Goal: Task Accomplishment & Management: Complete application form

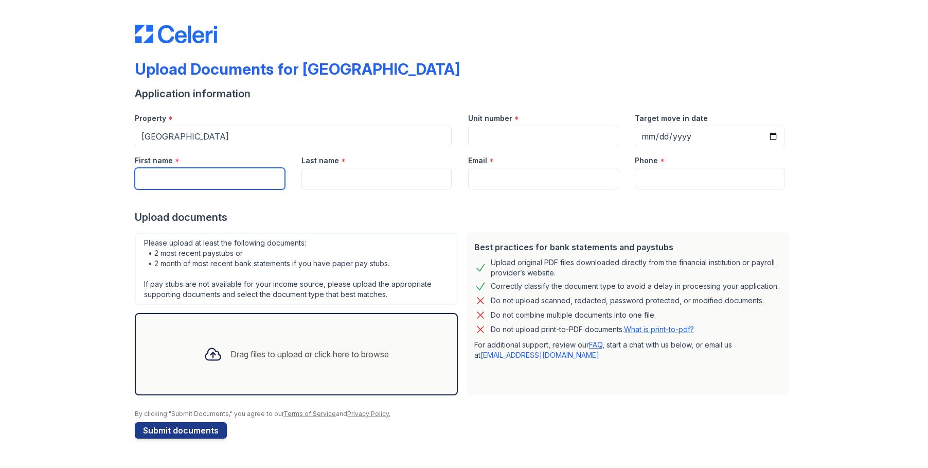
click at [196, 175] on input "First name" at bounding box center [210, 179] width 150 height 22
type input "a"
type input "[PERSON_NAME]"
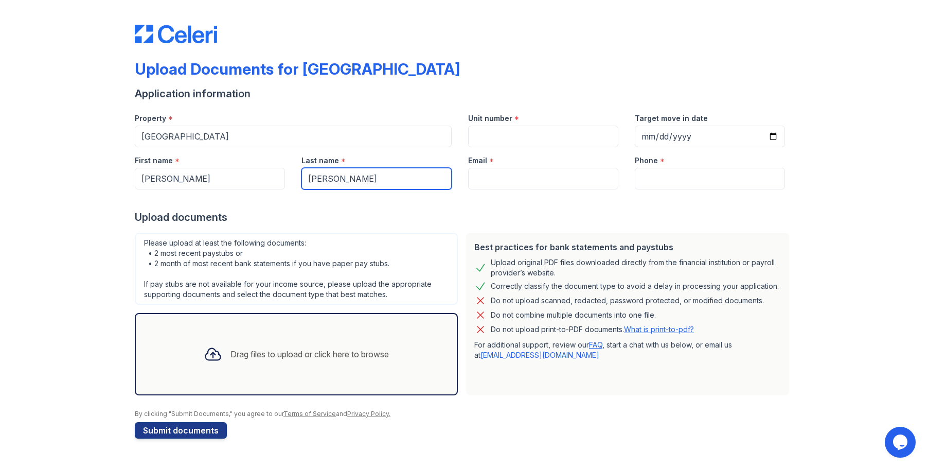
type input "[PERSON_NAME]"
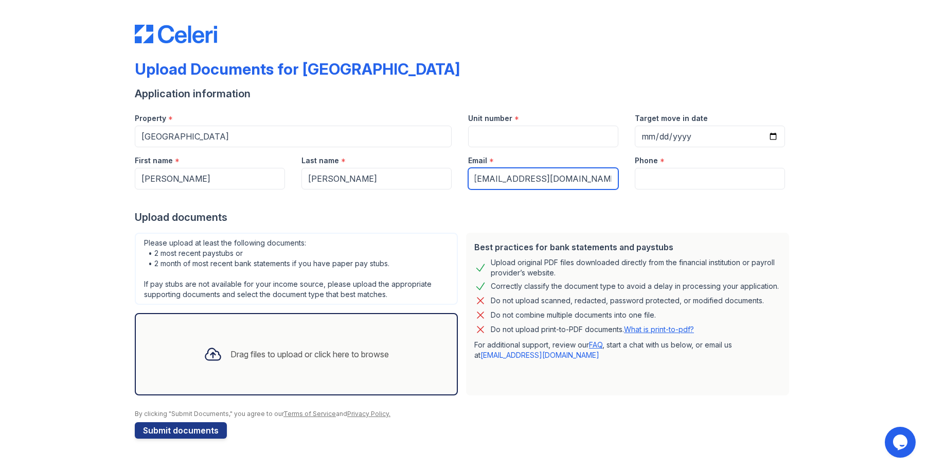
scroll to position [0, 8]
type input "[EMAIL_ADDRESS][DOMAIN_NAME]"
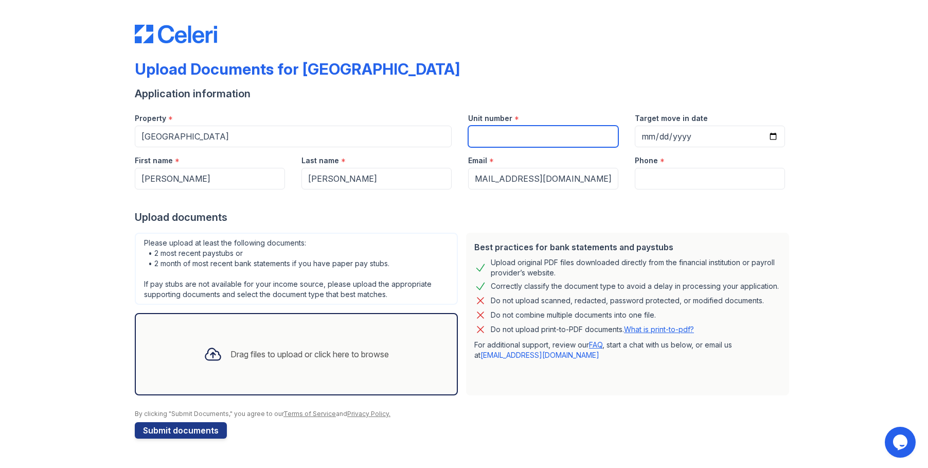
scroll to position [0, 0]
click at [517, 128] on input "Unit number" at bounding box center [543, 136] width 150 height 22
type input "2132"
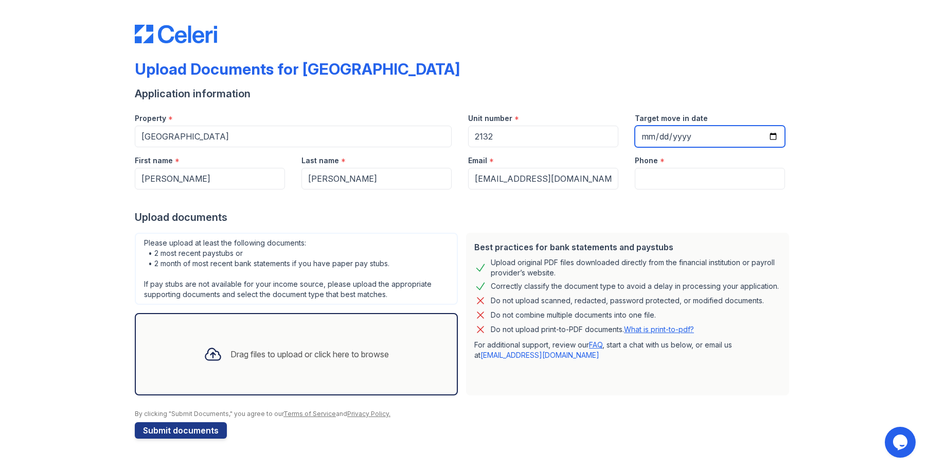
click at [677, 135] on input "Target move in date" at bounding box center [710, 136] width 150 height 22
click at [771, 137] on input "Target move in date" at bounding box center [710, 136] width 150 height 22
type input "[DATE]"
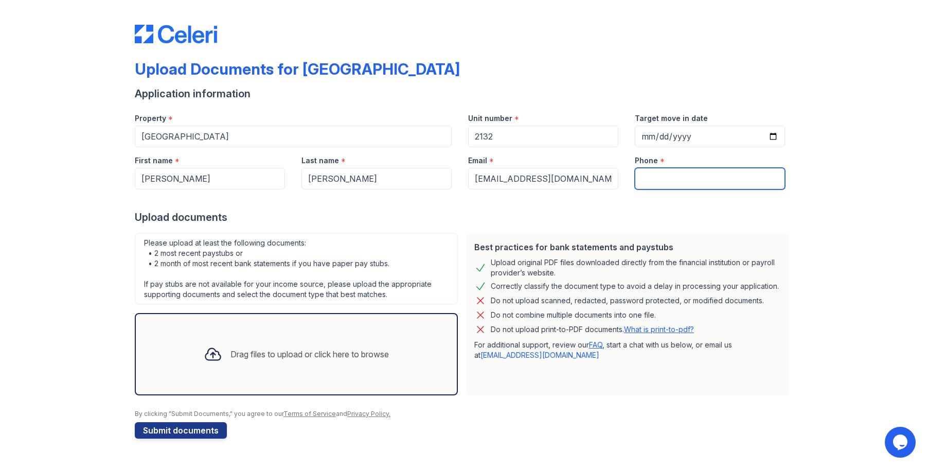
click at [661, 181] on input "Phone" at bounding box center [710, 179] width 150 height 22
type input "[PHONE_NUMBER]"
click at [273, 348] on div "Drag files to upload or click here to browse" at bounding box center [309, 354] width 158 height 12
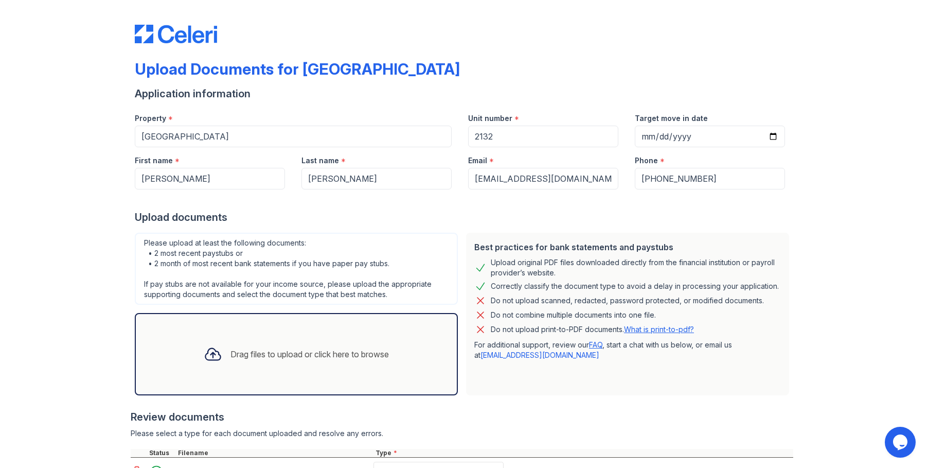
click at [292, 349] on div "Drag files to upload or click here to browse" at bounding box center [309, 354] width 158 height 12
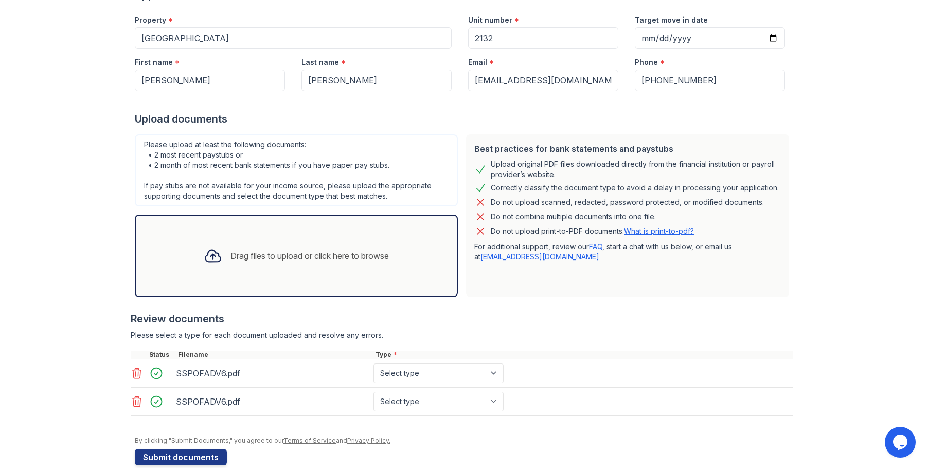
scroll to position [113, 0]
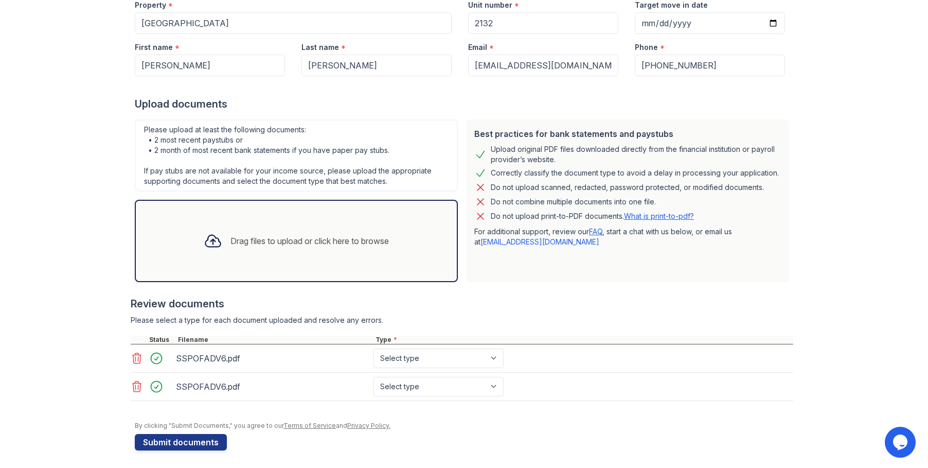
click at [429, 370] on div "SSPOFADV6.pdf Select type Paystub Bank Statement Offer Letter Tax Documents Ben…" at bounding box center [462, 358] width 662 height 28
click at [427, 359] on select "Select type Paystub Bank Statement Offer Letter Tax Documents Benefit Award Let…" at bounding box center [438, 358] width 130 height 20
select select "paystub"
click at [373, 348] on select "Select type Paystub Bank Statement Offer Letter Tax Documents Benefit Award Let…" at bounding box center [438, 358] width 130 height 20
click at [412, 389] on select "Select type Paystub Bank Statement Offer Letter Tax Documents Benefit Award Let…" at bounding box center [438, 386] width 130 height 20
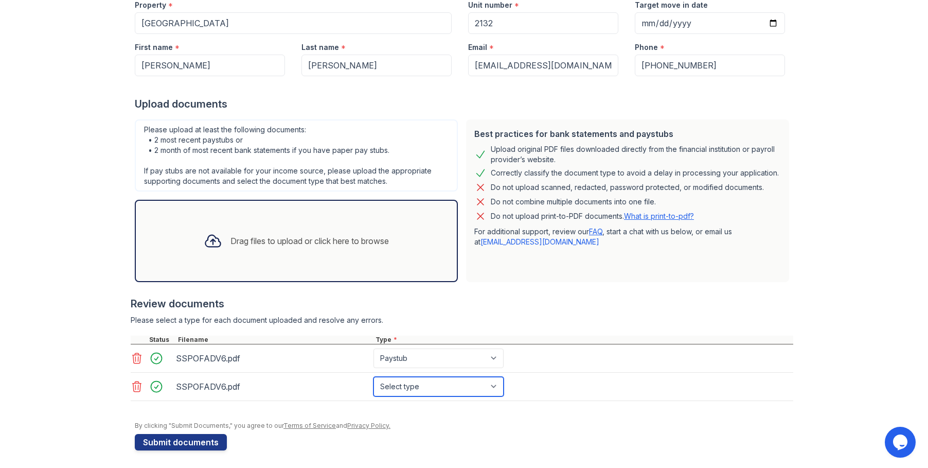
select select "paystub"
click at [373, 376] on select "Select type Paystub Bank Statement Offer Letter Tax Documents Benefit Award Let…" at bounding box center [438, 386] width 130 height 20
click at [158, 443] on button "Submit documents" at bounding box center [181, 442] width 92 height 16
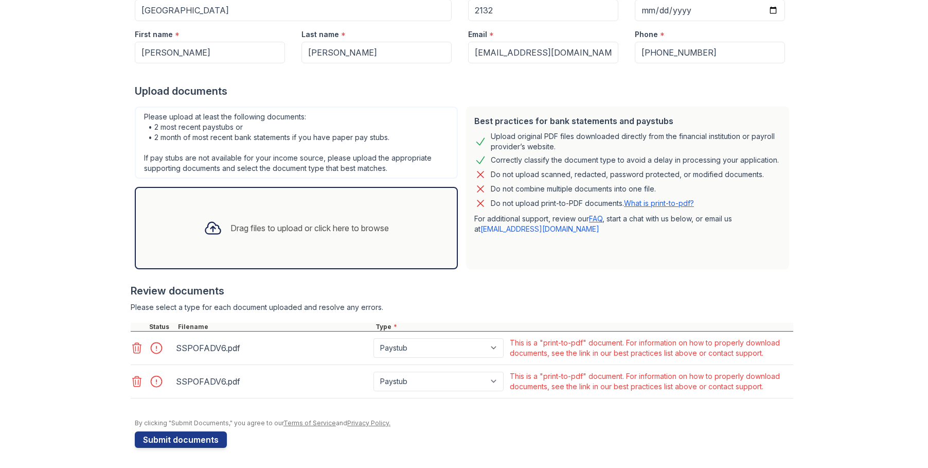
scroll to position [155, 0]
click at [133, 350] on icon at bounding box center [137, 347] width 12 height 12
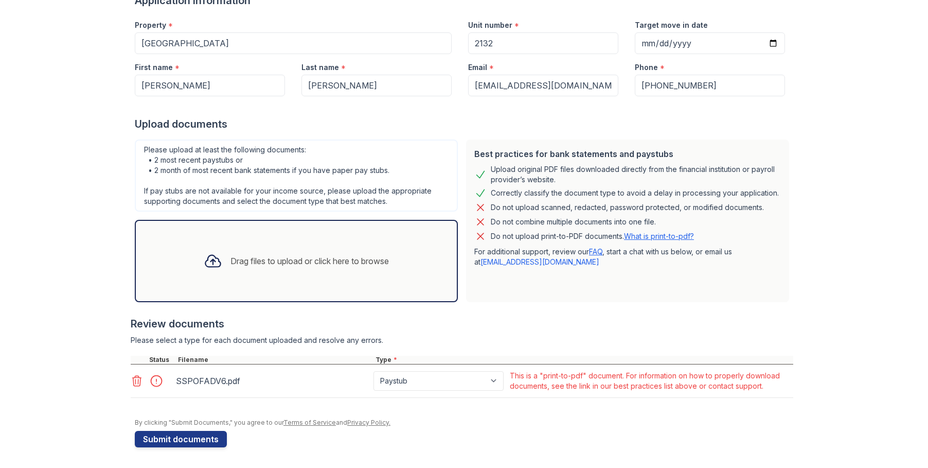
click at [133, 382] on icon at bounding box center [137, 380] width 12 height 12
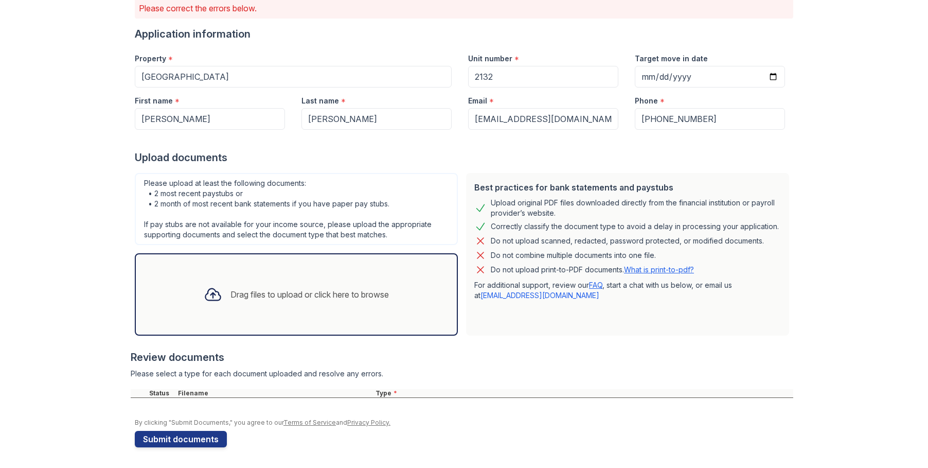
click at [263, 303] on div "Drag files to upload or click here to browse" at bounding box center [296, 294] width 202 height 35
click at [270, 297] on div "Drag files to upload or click here to browse" at bounding box center [309, 294] width 158 height 12
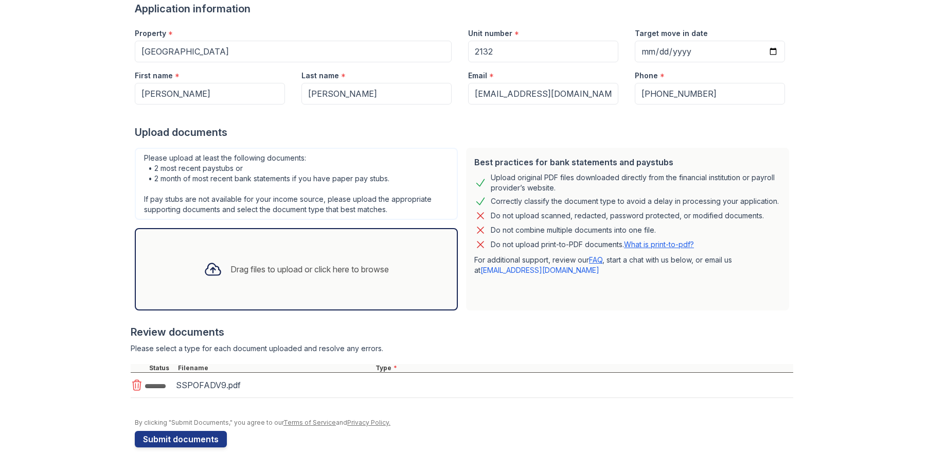
scroll to position [117, 0]
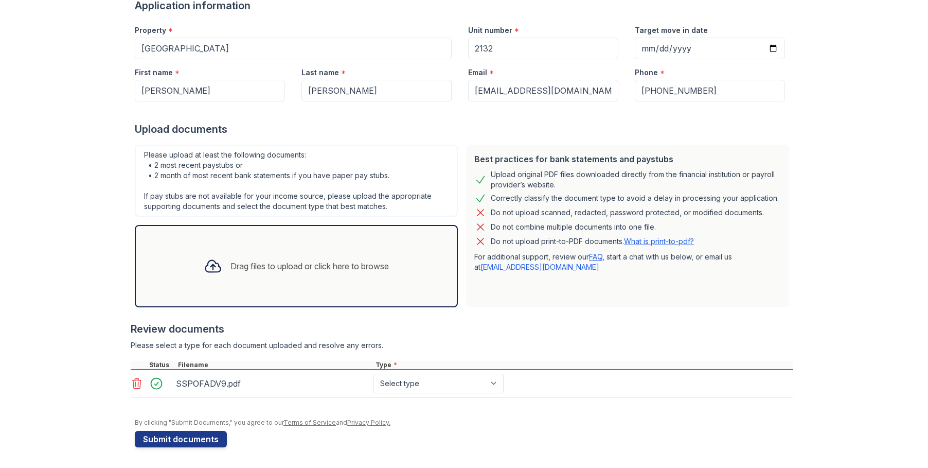
click at [251, 262] on div "Drag files to upload or click here to browse" at bounding box center [309, 266] width 158 height 12
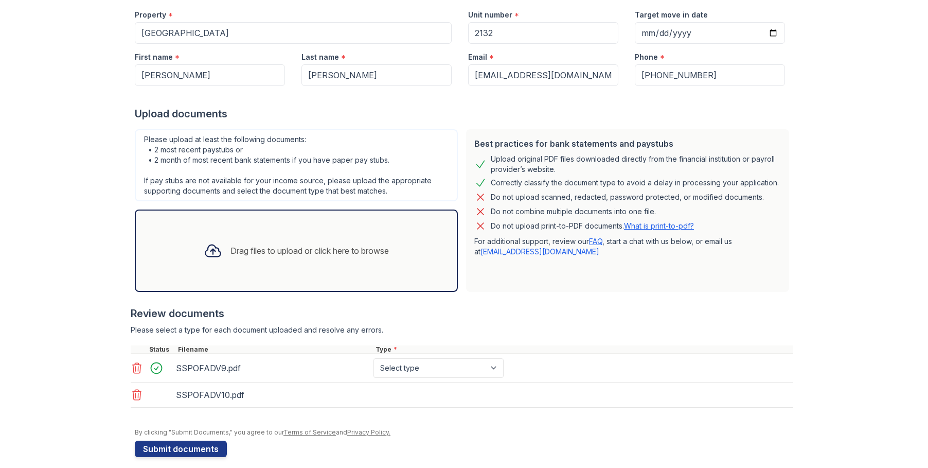
scroll to position [142, 0]
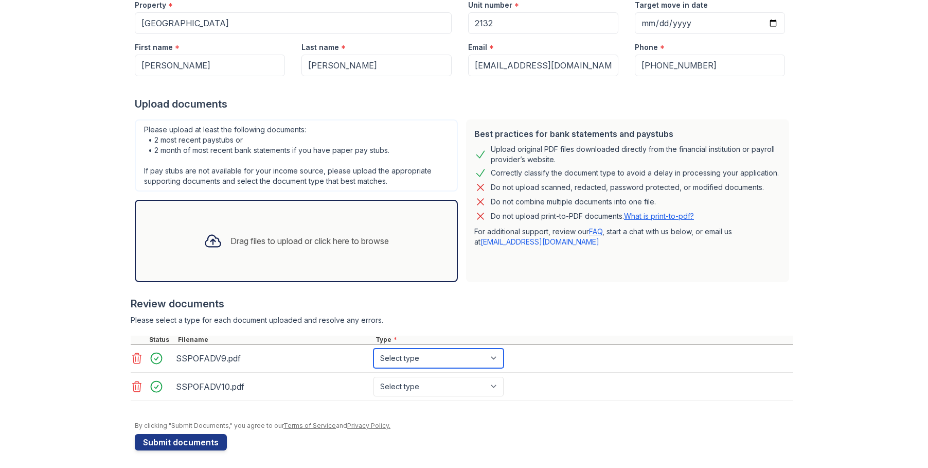
click at [418, 355] on select "Select type Paystub Bank Statement Offer Letter Tax Documents Benefit Award Let…" at bounding box center [438, 358] width 130 height 20
select select "paystub"
click at [373, 348] on select "Select type Paystub Bank Statement Offer Letter Tax Documents Benefit Award Let…" at bounding box center [438, 358] width 130 height 20
click at [412, 383] on select "Select type Paystub Bank Statement Offer Letter Tax Documents Benefit Award Let…" at bounding box center [438, 386] width 130 height 20
select select "paystub"
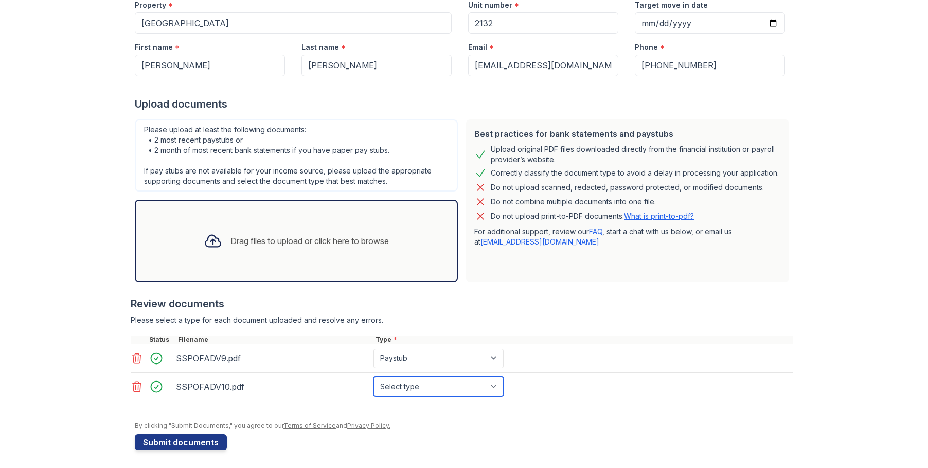
click at [373, 376] on select "Select type Paystub Bank Statement Offer Letter Tax Documents Benefit Award Let…" at bounding box center [438, 386] width 130 height 20
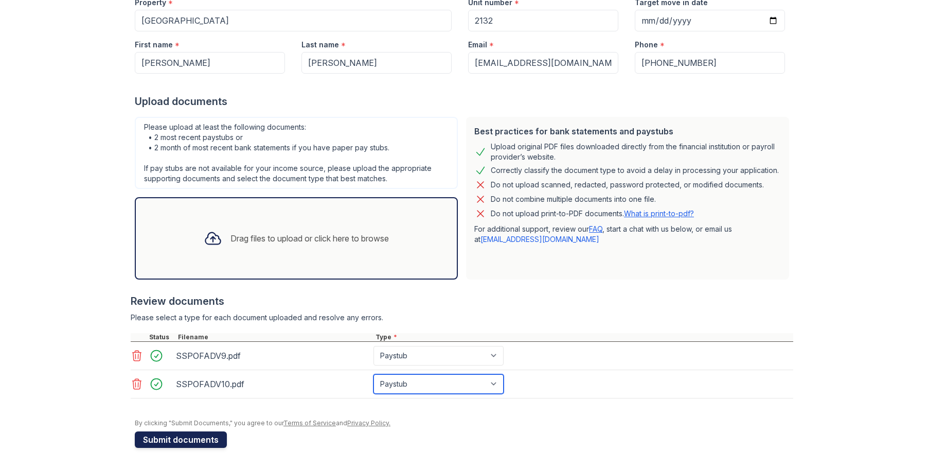
scroll to position [145, 0]
click at [166, 437] on button "Submit documents" at bounding box center [181, 438] width 92 height 16
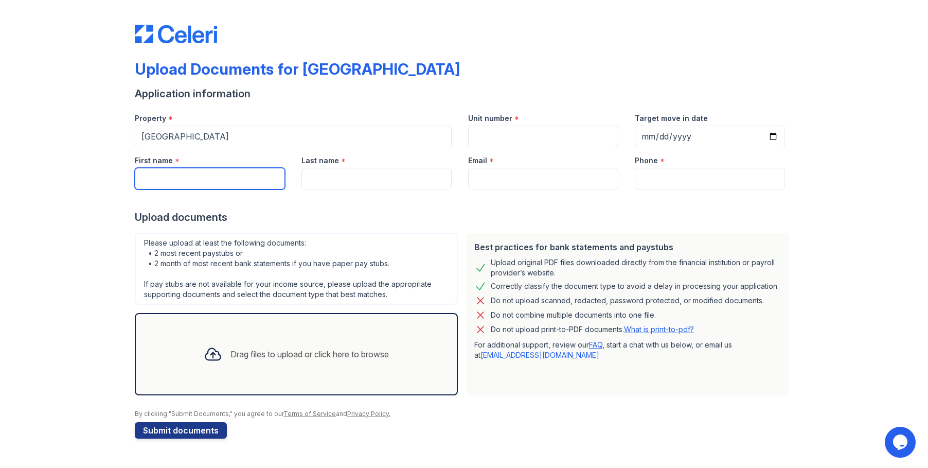
click at [205, 183] on input "First name" at bounding box center [210, 179] width 150 height 22
type input "[PERSON_NAME]"
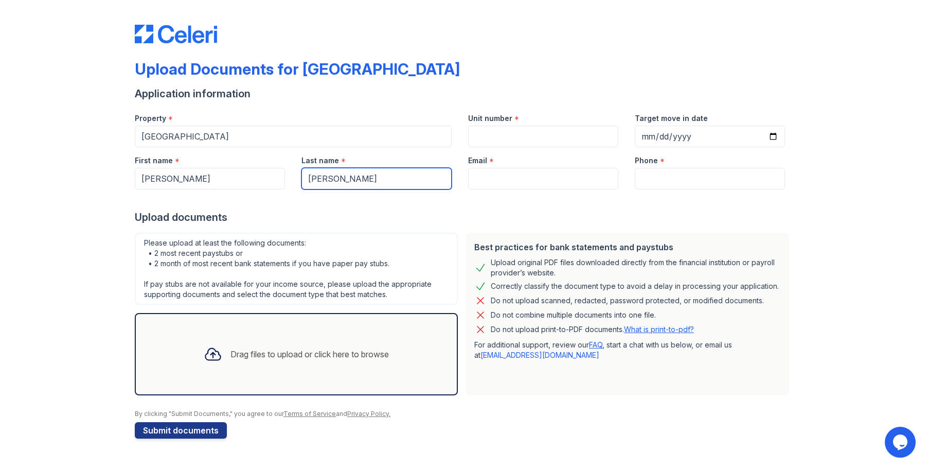
type input "[PERSON_NAME]"
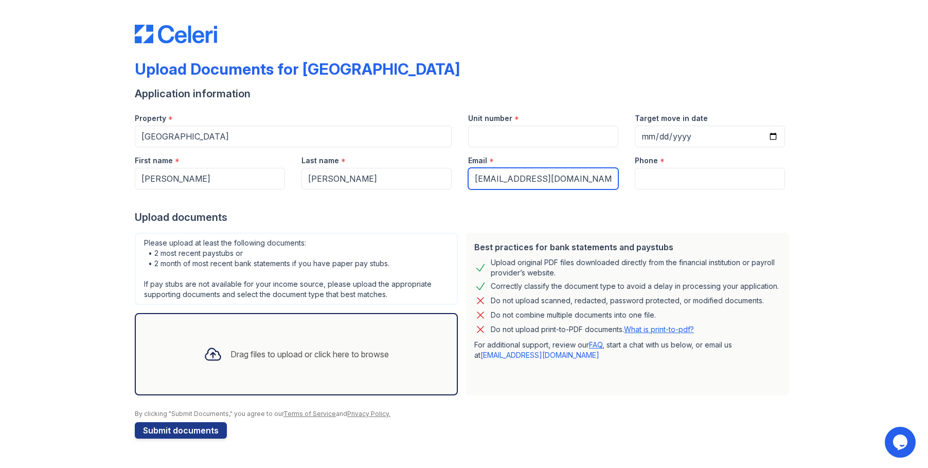
type input "[EMAIL_ADDRESS][DOMAIN_NAME]"
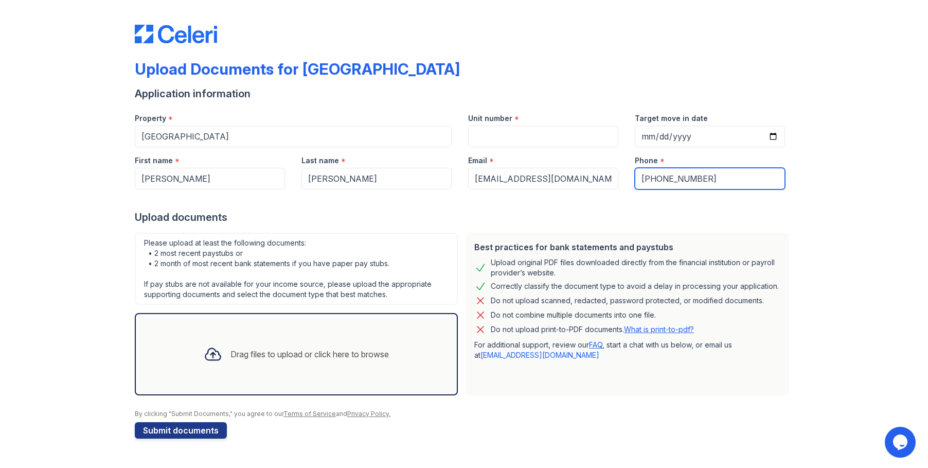
type input "[PHONE_NUMBER]"
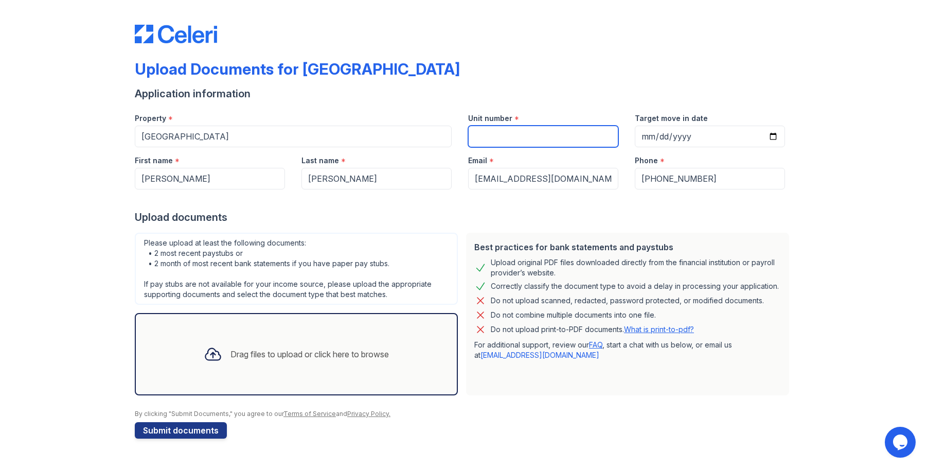
click at [527, 128] on input "Unit number" at bounding box center [543, 136] width 150 height 22
type input "2132"
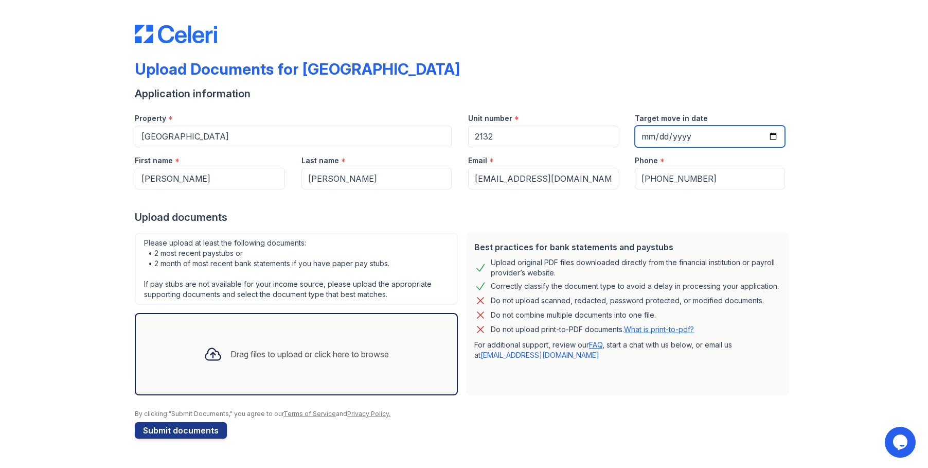
click at [773, 134] on input "Target move in date" at bounding box center [710, 136] width 150 height 22
type input "[DATE]"
click at [255, 363] on div "Drag files to upload or click here to browse" at bounding box center [296, 353] width 202 height 35
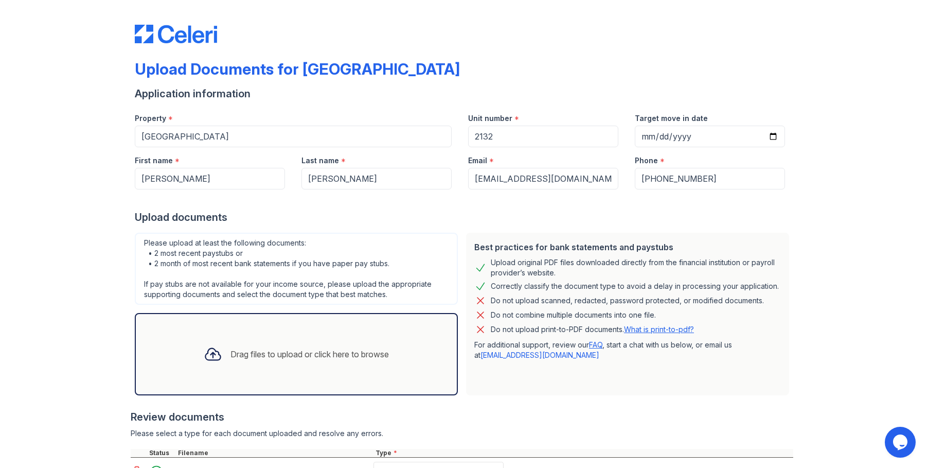
click at [255, 361] on div "Drag files to upload or click here to browse" at bounding box center [296, 353] width 202 height 35
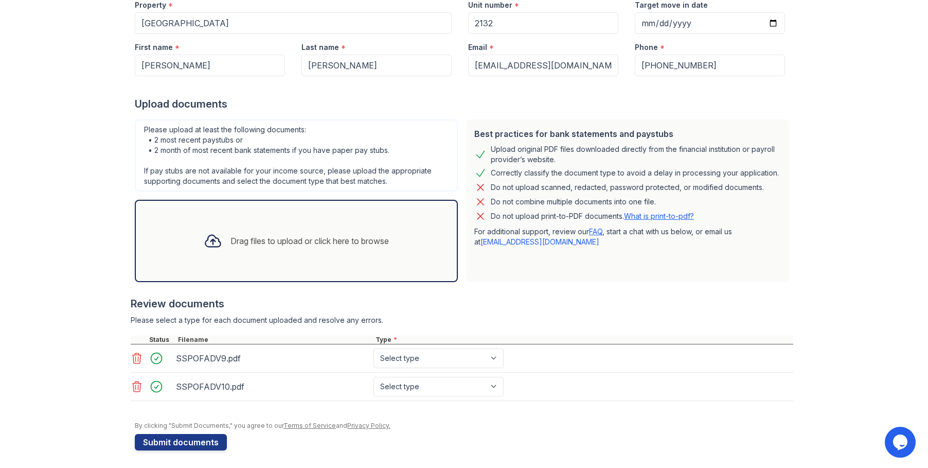
scroll to position [116, 0]
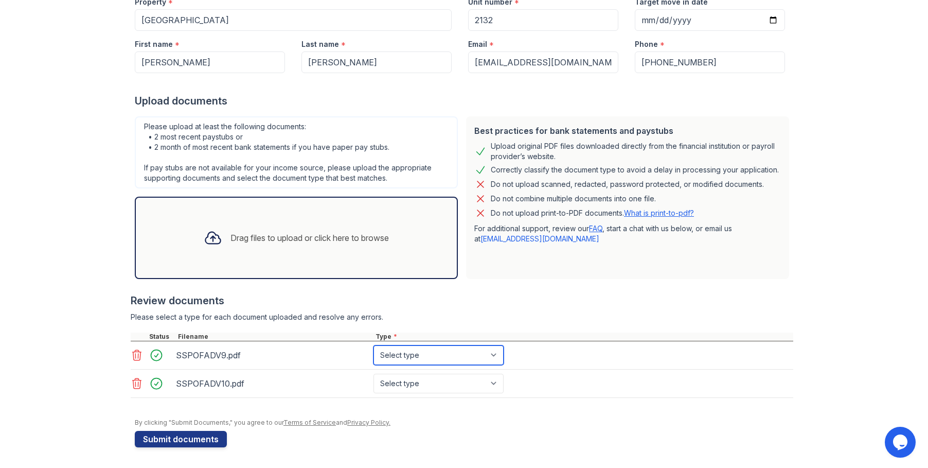
click at [420, 347] on select "Select type Paystub Bank Statement Offer Letter Tax Documents Benefit Award Let…" at bounding box center [438, 355] width 130 height 20
select select "paystub"
click at [373, 345] on select "Select type Paystub Bank Statement Offer Letter Tax Documents Benefit Award Let…" at bounding box center [438, 355] width 130 height 20
click at [414, 380] on select "Select type Paystub Bank Statement Offer Letter Tax Documents Benefit Award Let…" at bounding box center [438, 383] width 130 height 20
select select "paystub"
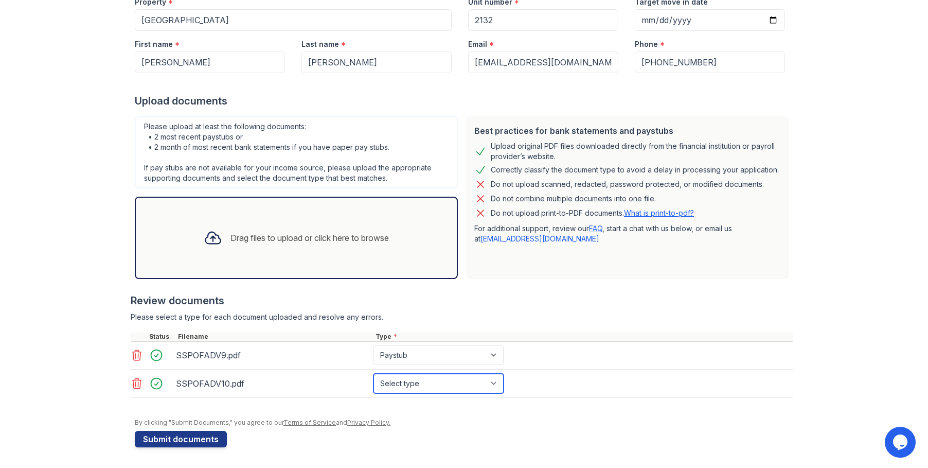
click at [373, 373] on select "Select type Paystub Bank Statement Offer Letter Tax Documents Benefit Award Let…" at bounding box center [438, 383] width 130 height 20
click at [184, 430] on button "Submit documents" at bounding box center [181, 438] width 92 height 16
